Goal: Information Seeking & Learning: Compare options

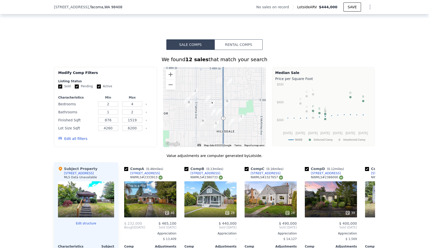
scroll to position [395, 0]
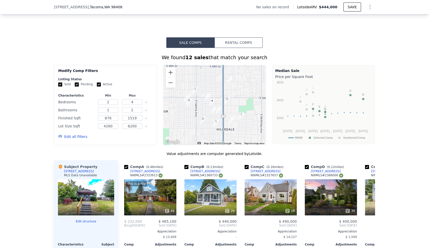
click at [74, 139] on button "Edit all filters" at bounding box center [72, 136] width 29 height 5
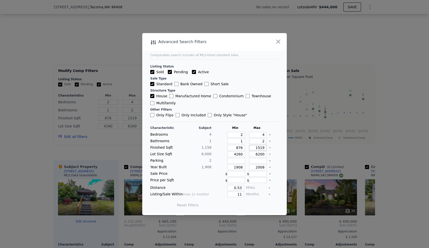
click at [257, 148] on input "1519" at bounding box center [258, 148] width 18 height 6
type input "119"
type input "1319"
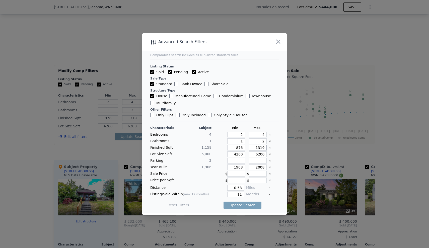
type input "1319"
click at [269, 153] on icon "Clear" at bounding box center [270, 154] width 2 height 2
click at [269, 167] on icon "Clear" at bounding box center [270, 167] width 2 height 2
drag, startPoint x: 239, startPoint y: 194, endPoint x: 223, endPoint y: 194, distance: 15.5
click at [223, 194] on div "11" at bounding box center [228, 195] width 31 height 6
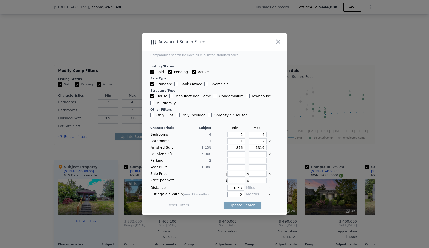
type input "6"
drag, startPoint x: 203, startPoint y: 196, endPoint x: 206, endPoint y: 198, distance: 4.7
click at [203, 196] on span "(max 12 months)" at bounding box center [196, 195] width 26 height 4
click at [233, 206] on button "Update Search" at bounding box center [242, 205] width 38 height 7
checkbox input "false"
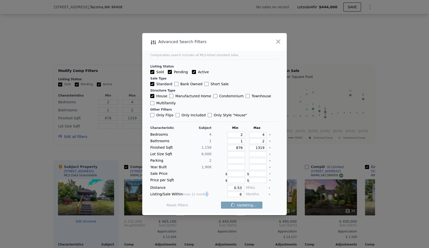
checkbox input "false"
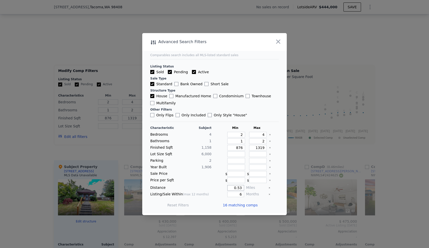
click at [240, 188] on input "0.53" at bounding box center [235, 188] width 17 height 6
type input "0.5"
click at [210, 179] on div "Price per Sqft $ $" at bounding box center [214, 181] width 128 height 6
click at [237, 148] on input "876" at bounding box center [236, 148] width 18 height 6
drag, startPoint x: 239, startPoint y: 146, endPoint x: 230, endPoint y: 146, distance: 9.5
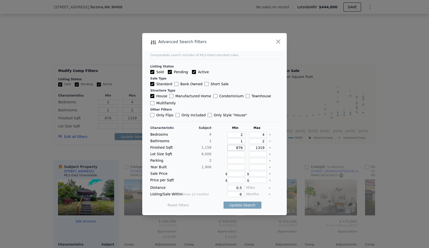
click at [230, 146] on input "876" at bounding box center [236, 148] width 18 height 6
type input "9"
type input "90"
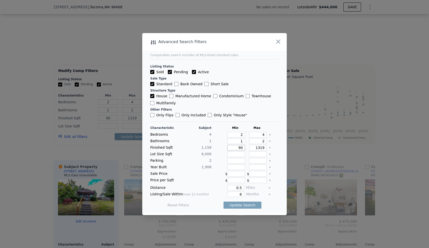
type input "900"
click at [256, 147] on input "1319" at bounding box center [258, 148] width 18 height 6
drag, startPoint x: 257, startPoint y: 147, endPoint x: 266, endPoint y: 147, distance: 8.8
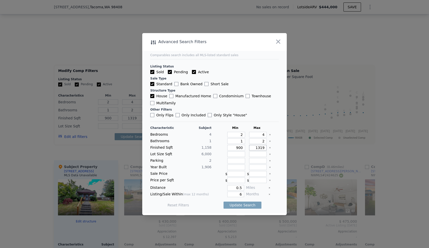
click at [265, 147] on div "Finished Sqft 1,158 900 1319" at bounding box center [214, 148] width 128 height 6
type input "130"
type input "1300"
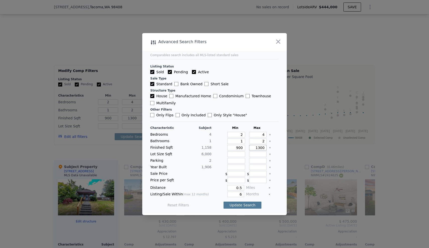
type input "1300"
click at [239, 205] on button "Update Search" at bounding box center [242, 205] width 38 height 7
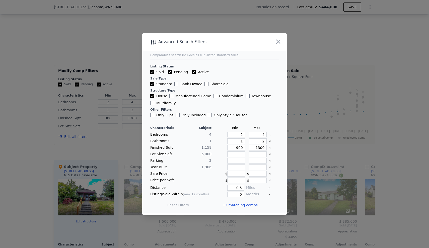
click at [248, 204] on span "12 matching comps" at bounding box center [240, 205] width 35 height 5
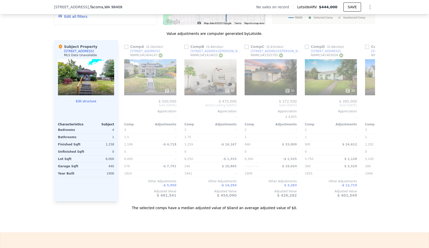
scroll to position [516, 0]
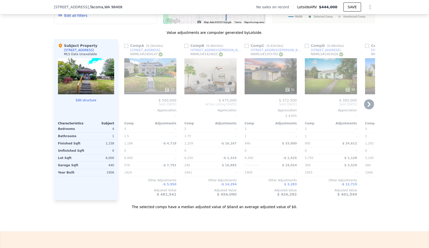
click at [214, 77] on div "40" at bounding box center [210, 76] width 52 height 36
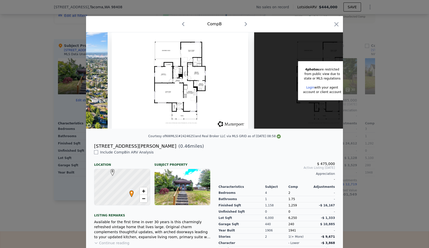
scroll to position [0, 5356]
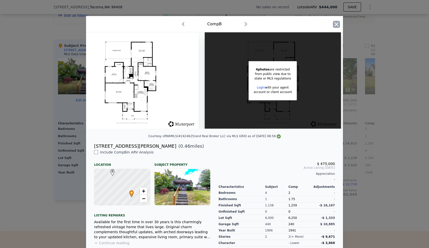
click at [333, 24] on icon "button" at bounding box center [336, 24] width 7 height 7
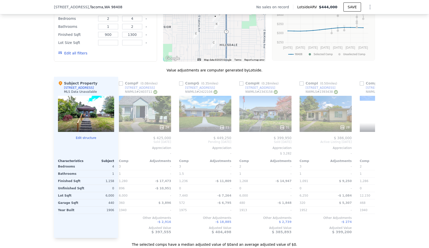
scroll to position [0, 307]
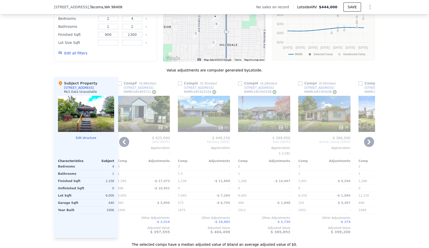
click at [128, 120] on div "24" at bounding box center [144, 114] width 52 height 36
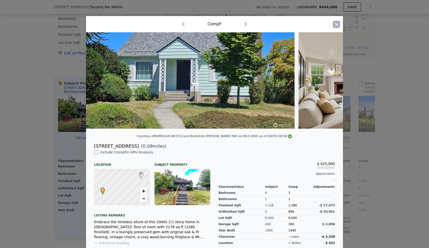
click at [333, 21] on icon "button" at bounding box center [336, 24] width 7 height 7
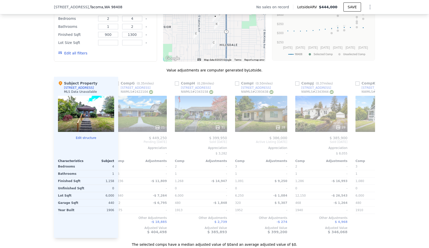
scroll to position [0, 371]
click at [261, 124] on div "28" at bounding box center [260, 114] width 52 height 36
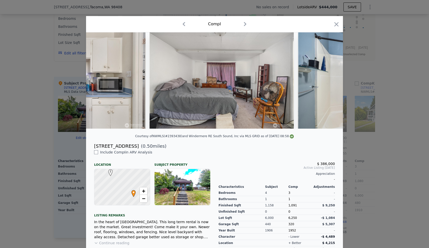
scroll to position [0, 3691]
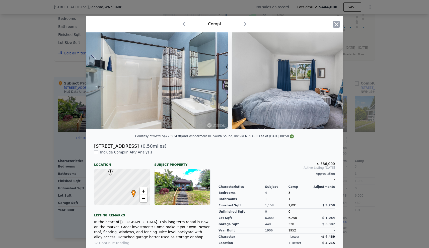
click at [336, 24] on icon "button" at bounding box center [336, 24] width 7 height 7
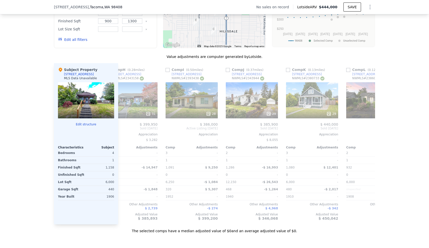
scroll to position [0, 477]
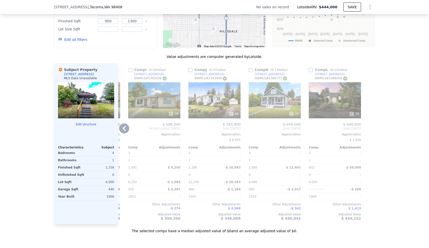
click at [266, 108] on div "29" at bounding box center [274, 100] width 52 height 36
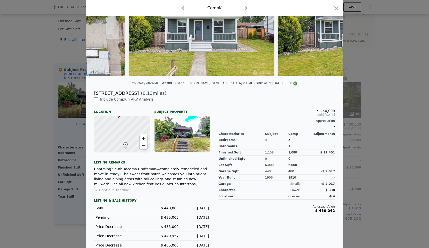
scroll to position [70, 0]
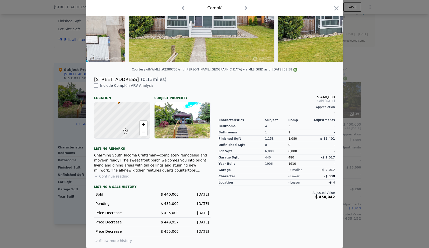
click at [115, 240] on button "Show more history" at bounding box center [113, 239] width 38 height 7
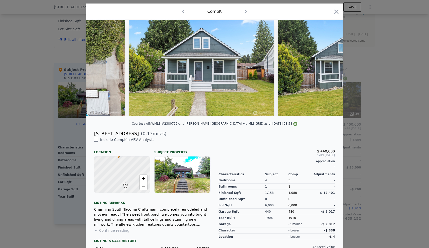
scroll to position [88, 0]
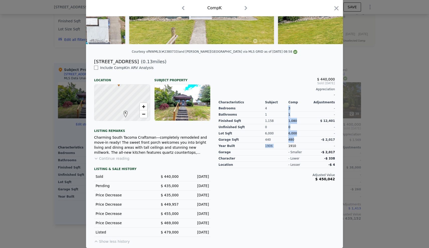
drag, startPoint x: 292, startPoint y: 140, endPoint x: 286, endPoint y: 140, distance: 6.0
click at [286, 140] on div "Bedrooms Bathrooms Finished Sqft Unfinished Sqft Lot Sqft Garage Sqft Year Buil…" at bounding box center [276, 126] width 116 height 45
click at [269, 140] on div "440" at bounding box center [276, 140] width 23 height 6
click at [246, 183] on div "$ 440,000 Sold [DATE] Appreciation - Characteristics Subject Comp Adjustments B…" at bounding box center [276, 154] width 124 height 179
click at [334, 8] on icon "button" at bounding box center [336, 8] width 4 height 4
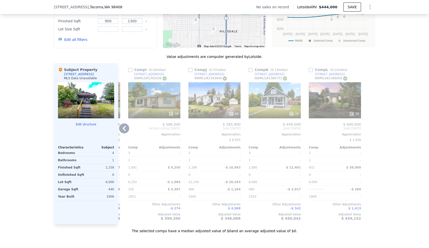
click at [269, 76] on div "[STREET_ADDRESS]" at bounding box center [269, 74] width 30 height 4
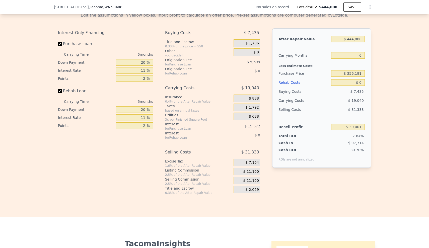
scroll to position [771, 0]
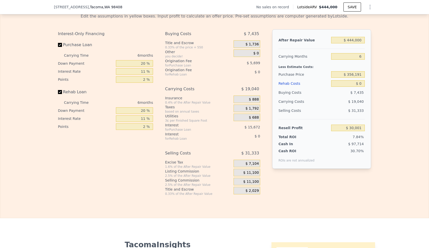
click at [346, 70] on div "Less Estimate Costs:" at bounding box center [321, 65] width 86 height 9
click at [339, 78] on input "$ 356,191" at bounding box center [348, 74] width 34 height 7
drag, startPoint x: 342, startPoint y: 83, endPoint x: 368, endPoint y: 81, distance: 26.1
click at [368, 81] on div "After Repair Value $ 444,000 Carrying Months 6 Less Estimate Costs: Purchase Pr…" at bounding box center [321, 98] width 99 height 139
type input "$ 285,000"
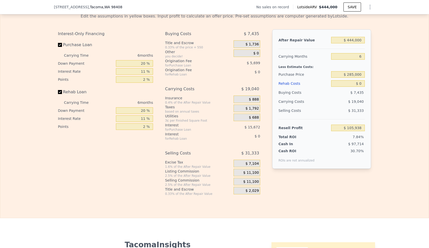
click at [382, 120] on div "Edit the assumptions in yellow boxes. Input profit to calculate an offer price.…" at bounding box center [214, 102] width 428 height 187
type input "$ 105,700"
click at [312, 132] on div "Resell Profit" at bounding box center [303, 127] width 51 height 9
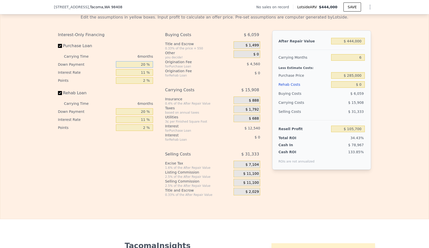
click at [140, 68] on input "20 %" at bounding box center [134, 64] width 37 height 7
click at [141, 68] on input "20 %" at bounding box center [134, 64] width 37 height 7
type input "0 %"
type input "$ 101,422"
type input "10 %"
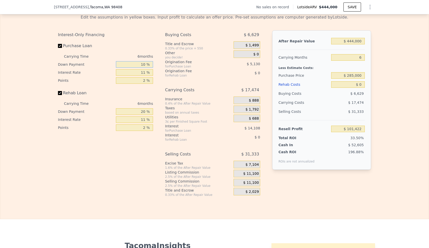
type input "$ 103,564"
type input "10 %"
click at [144, 76] on input "11 %" at bounding box center [134, 72] width 37 height 7
type input "1 %"
type input "$ 116,386"
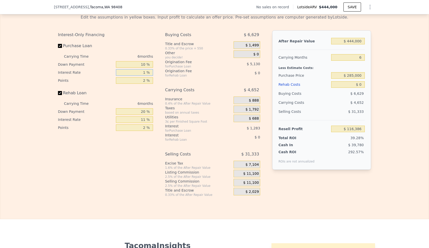
type input "10 %"
type input "$ 104,842"
type input "10 %"
click at [145, 84] on input "2 %" at bounding box center [134, 80] width 37 height 7
type input "1 %"
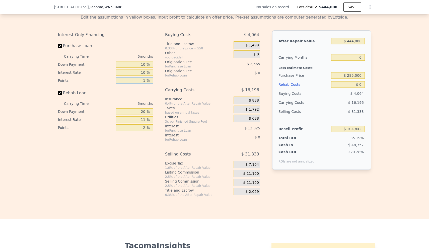
type input "$ 107,407"
type input "1.5 %"
type input "$ 106,124"
type input "1.5 %"
click at [141, 115] on input "20 %" at bounding box center [134, 111] width 37 height 7
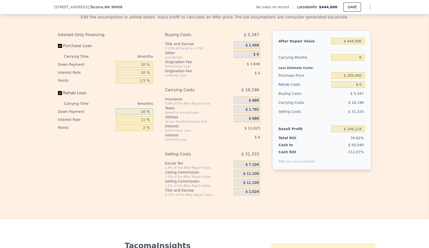
type input "10 %"
click at [145, 123] on input "11 %" at bounding box center [134, 119] width 37 height 7
type input "10 %"
click at [145, 131] on input "2 %" at bounding box center [134, 127] width 37 height 7
type input "1.5 %"
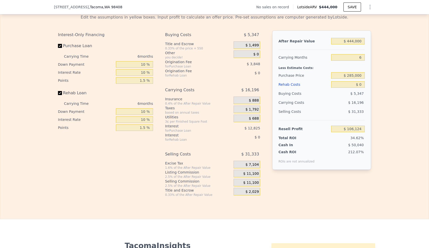
click at [143, 156] on div "Interest-Only Financing Purchase Loan Carrying Time 6 months Down Payment 10 % …" at bounding box center [107, 113] width 99 height 166
click at [277, 213] on div "Rehab Resell Rental Edit the assumptions in yellow boxes. Input profit to calcu…" at bounding box center [214, 98] width 429 height 242
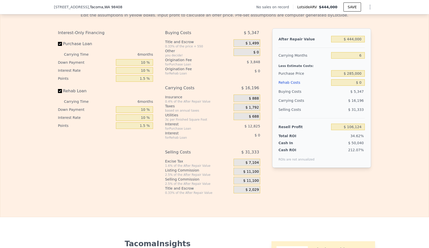
scroll to position [779, 0]
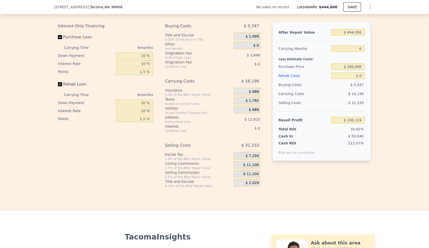
click at [247, 176] on span "$ 11,100" at bounding box center [251, 174] width 16 height 5
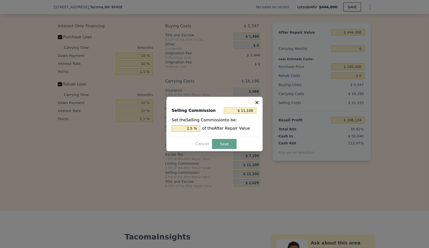
drag, startPoint x: 181, startPoint y: 130, endPoint x: 198, endPoint y: 130, distance: 17.0
click at [198, 130] on input "2.5 %" at bounding box center [185, 128] width 29 height 7
type input "$ 0"
type input "0 %"
click at [219, 145] on button "Save" at bounding box center [224, 144] width 25 height 10
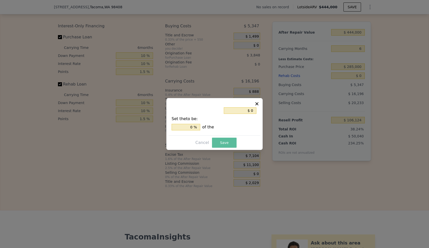
type input "$ 117,224"
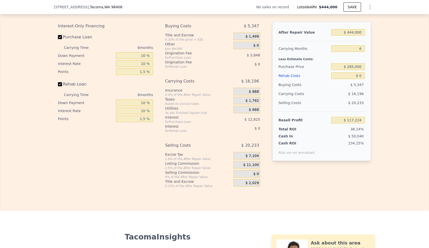
click at [365, 180] on div "After Repair Value $ 444,000 Carrying Months 6 Less Estimate Costs: Purchase Pr…" at bounding box center [321, 101] width 99 height 158
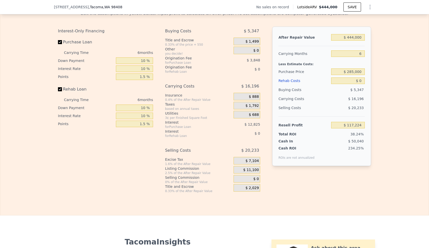
scroll to position [773, 0]
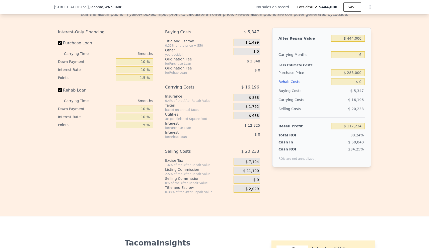
click at [288, 86] on div "Rehab Costs" at bounding box center [303, 81] width 51 height 9
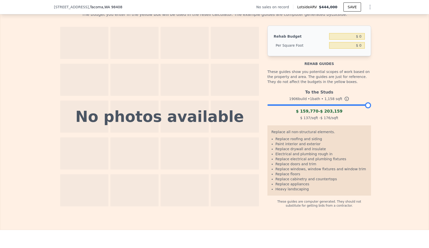
drag, startPoint x: 344, startPoint y: 49, endPoint x: 361, endPoint y: 53, distance: 18.0
click at [361, 50] on div "$ 0" at bounding box center [347, 45] width 36 height 9
drag, startPoint x: 361, startPoint y: 54, endPoint x: 349, endPoint y: 55, distance: 12.1
click at [349, 49] on input "$ 0" at bounding box center [347, 45] width 36 height 7
type input "$ 90"
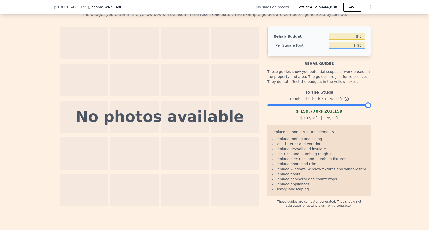
type input "$ 104,220"
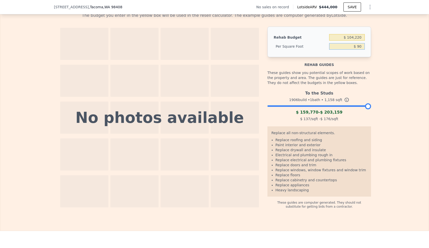
scroll to position [771, 0]
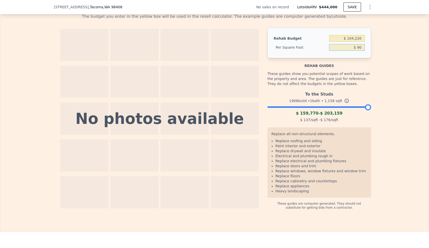
type input "$ 9"
type input "$ 100"
type input "$ 115,800"
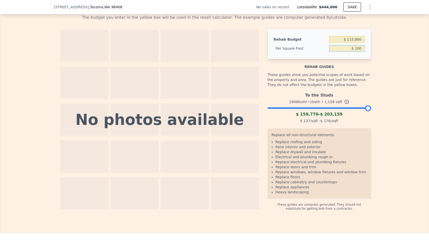
scroll to position [761, 0]
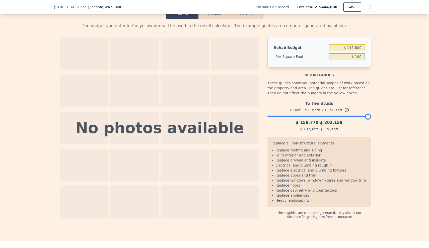
click at [214, 19] on button "Resell" at bounding box center [214, 13] width 32 height 11
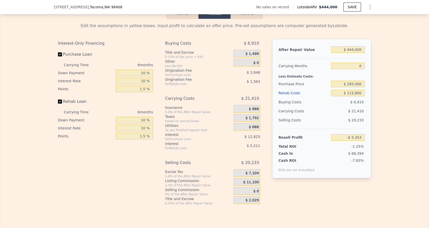
click at [373, 175] on div "Edit the assumptions in yellow boxes. Input profit to calculate an offer price.…" at bounding box center [214, 112] width 321 height 187
click at [361, 69] on input "6" at bounding box center [348, 66] width 34 height 7
type input "5"
type input "-$ 1,785"
type input "5"
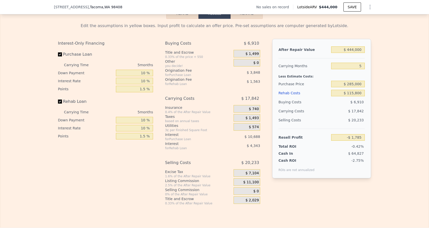
click at [379, 115] on div "Edit the assumptions in yellow boxes. Input profit to calculate an offer price.…" at bounding box center [214, 112] width 428 height 187
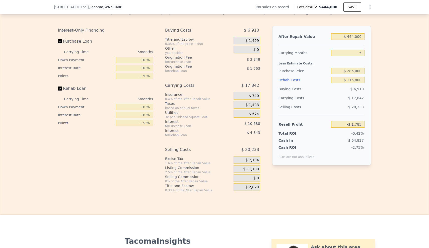
scroll to position [765, 0]
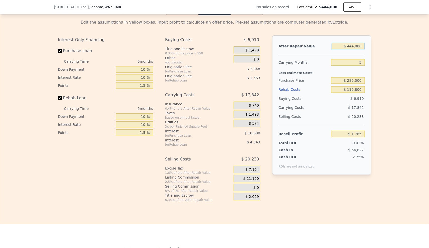
click at [352, 49] on input "$ 444,000" at bounding box center [348, 46] width 34 height 7
type input "$ 44,000"
type input "-$ 383,386"
type input "$ 440,000"
type input "-$ 5,600"
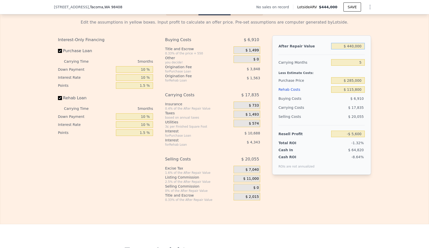
type input "$ 440,000"
click at [372, 101] on div "Edit the assumptions in yellow boxes. Input profit to calculate an offer price.…" at bounding box center [214, 108] width 321 height 187
click at [376, 122] on div "Edit the assumptions in yellow boxes. Input profit to calculate an offer price.…" at bounding box center [214, 108] width 428 height 187
click at [350, 84] on input "$ 285,000" at bounding box center [348, 80] width 34 height 7
type input "$ 245,000"
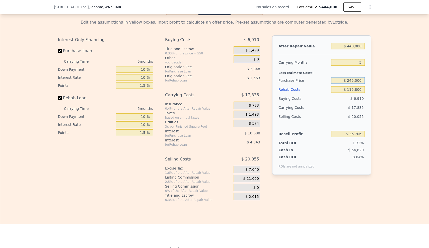
type input "$ 36,573"
click at [378, 128] on div "Edit the assumptions in yellow boxes. Input profit to calculate an offer price.…" at bounding box center [214, 108] width 428 height 187
click at [350, 84] on input "$ 245,000" at bounding box center [348, 80] width 34 height 7
type input "$ 285,000"
click at [389, 108] on div "Edit the assumptions in yellow boxes. Input profit to calculate an offer price.…" at bounding box center [214, 108] width 428 height 187
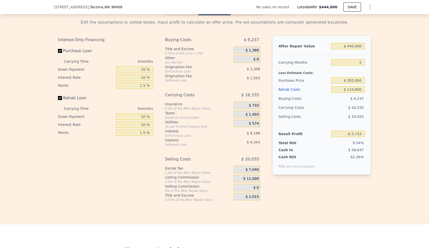
type input "-$ 5,600"
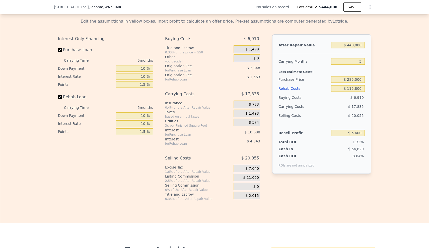
click at [389, 108] on div "Edit the assumptions in yellow boxes. Input profit to calculate an offer price.…" at bounding box center [214, 107] width 428 height 187
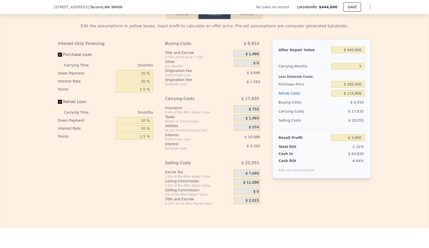
scroll to position [760, 0]
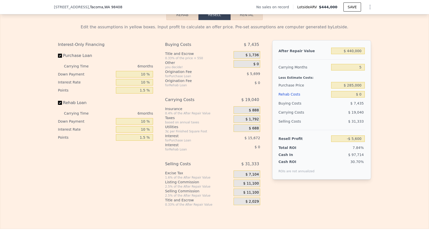
type input "876"
type input "1519"
type input "4260"
type input "6200"
checkbox input "true"
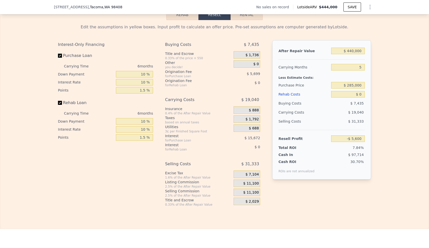
checkbox input "true"
type input "$ 444,000"
type input "6"
type input "$ 0"
type input "$ 30,001"
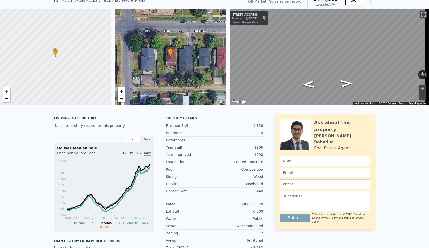
scroll to position [0, 0]
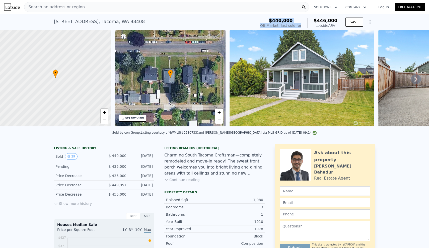
drag, startPoint x: 270, startPoint y: 20, endPoint x: 302, endPoint y: 26, distance: 32.7
click at [302, 26] on div "$440,000 Off Market, last sold for $446,000 Lotside ARV" at bounding box center [298, 23] width 77 height 10
drag, startPoint x: 48, startPoint y: 21, endPoint x: 129, endPoint y: 22, distance: 81.7
click at [129, 22] on div "410 S 60th St , Tacoma , WA 98408 Sold Sep 2025 for $440k (~ARV $446k ) $440,00…" at bounding box center [214, 22] width 429 height 16
